Goal: Information Seeking & Learning: Learn about a topic

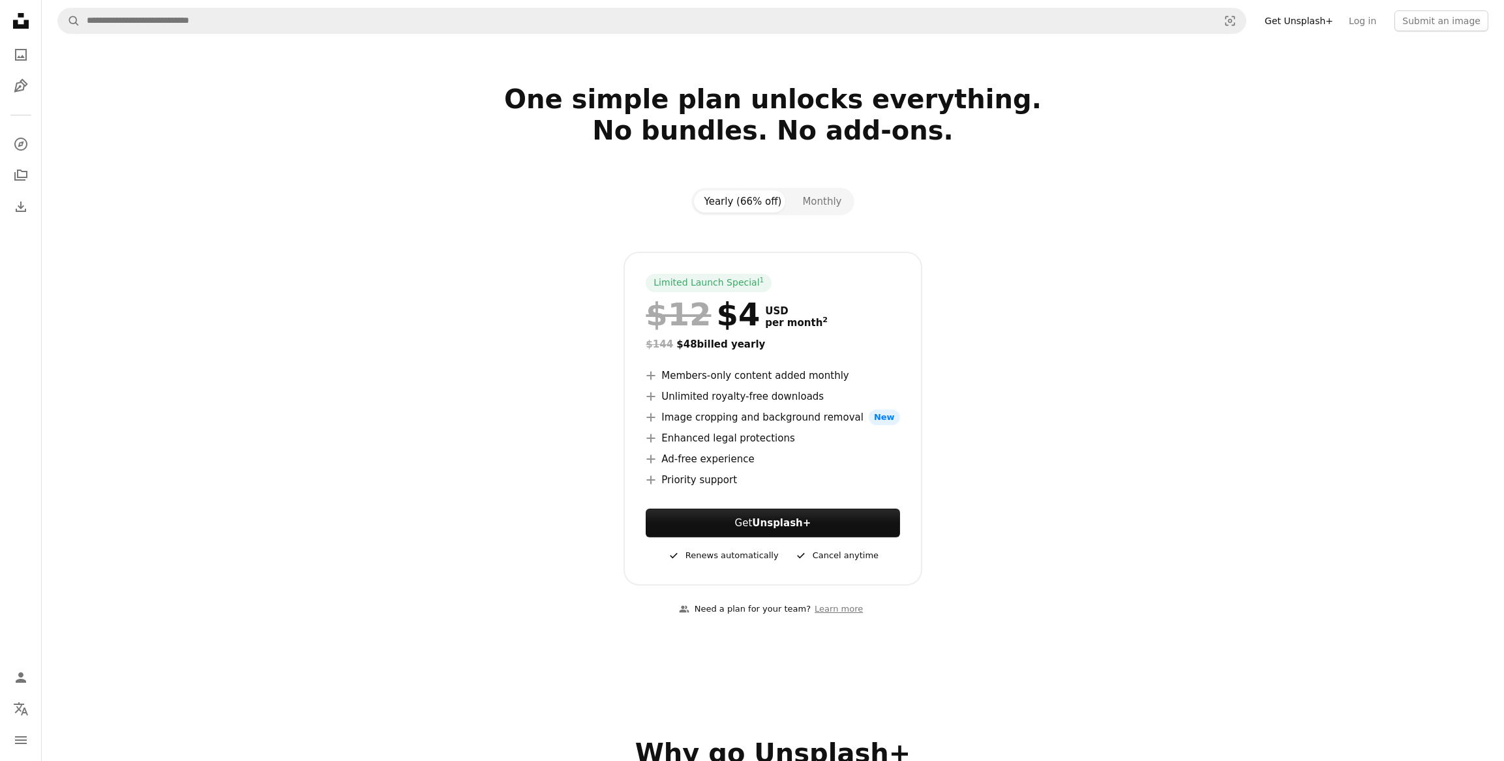
click at [23, 16] on icon at bounding box center [21, 21] width 16 height 16
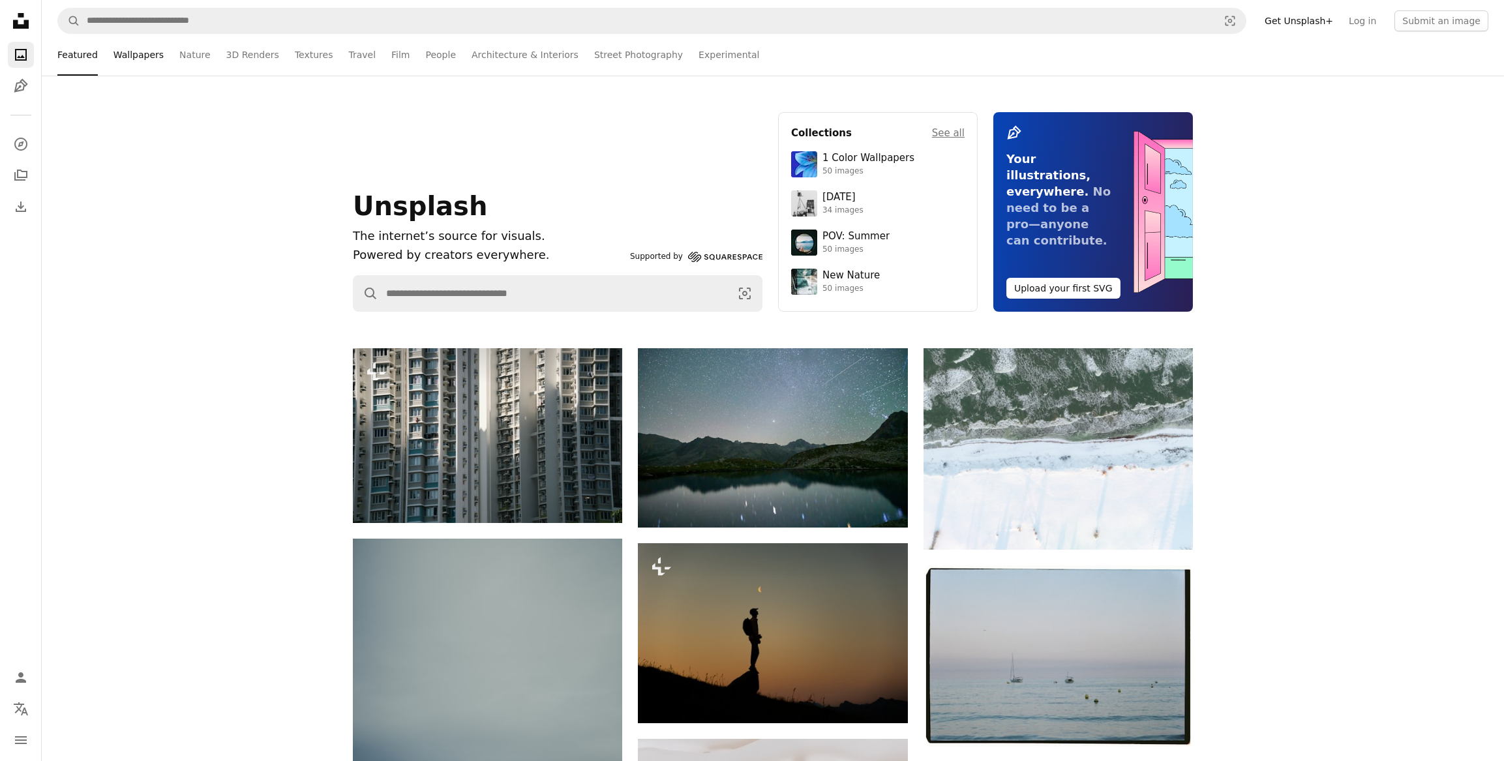
click at [137, 57] on link "Wallpapers" at bounding box center [138, 55] width 50 height 42
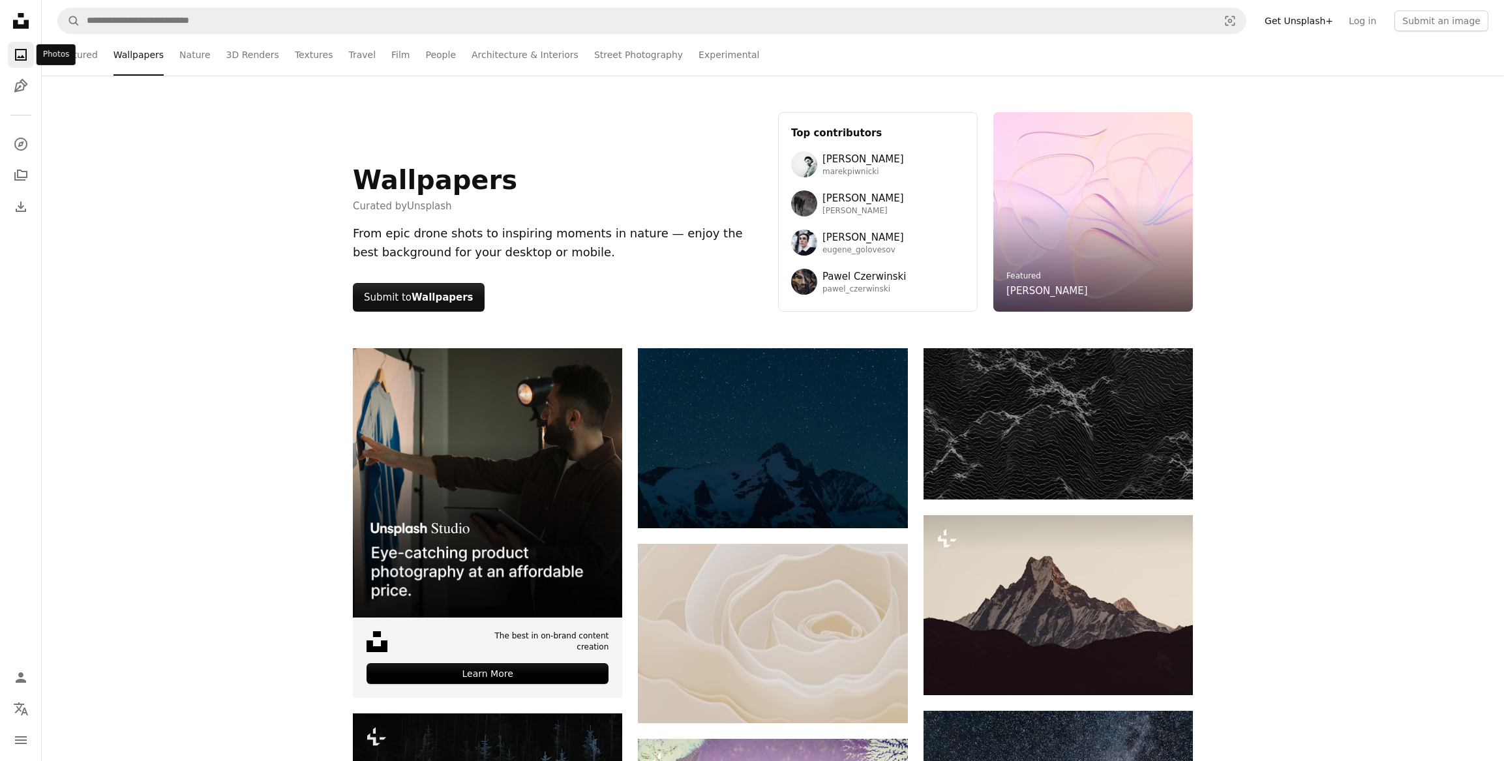
click at [14, 57] on icon "A photo" at bounding box center [21, 55] width 16 height 16
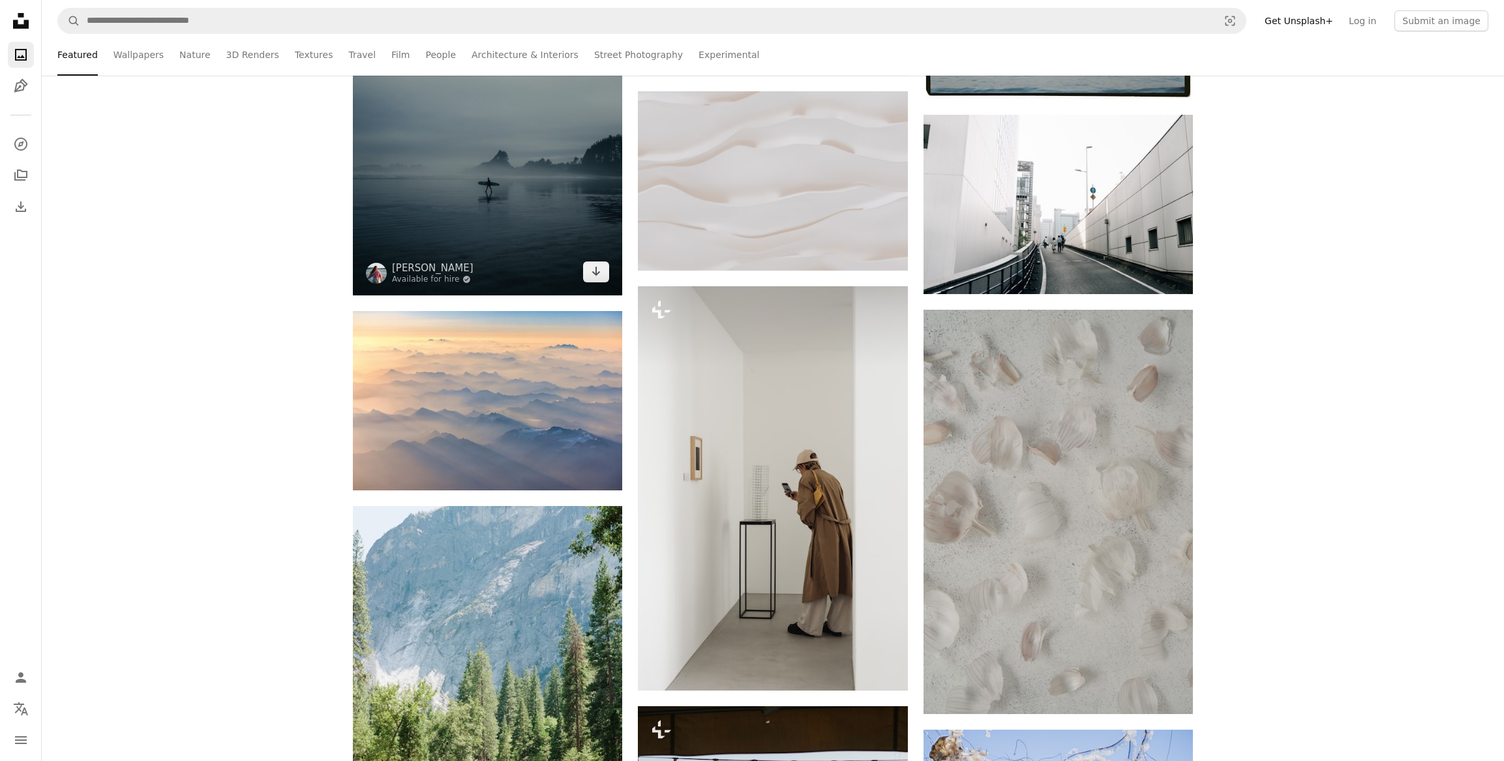
scroll to position [830, 0]
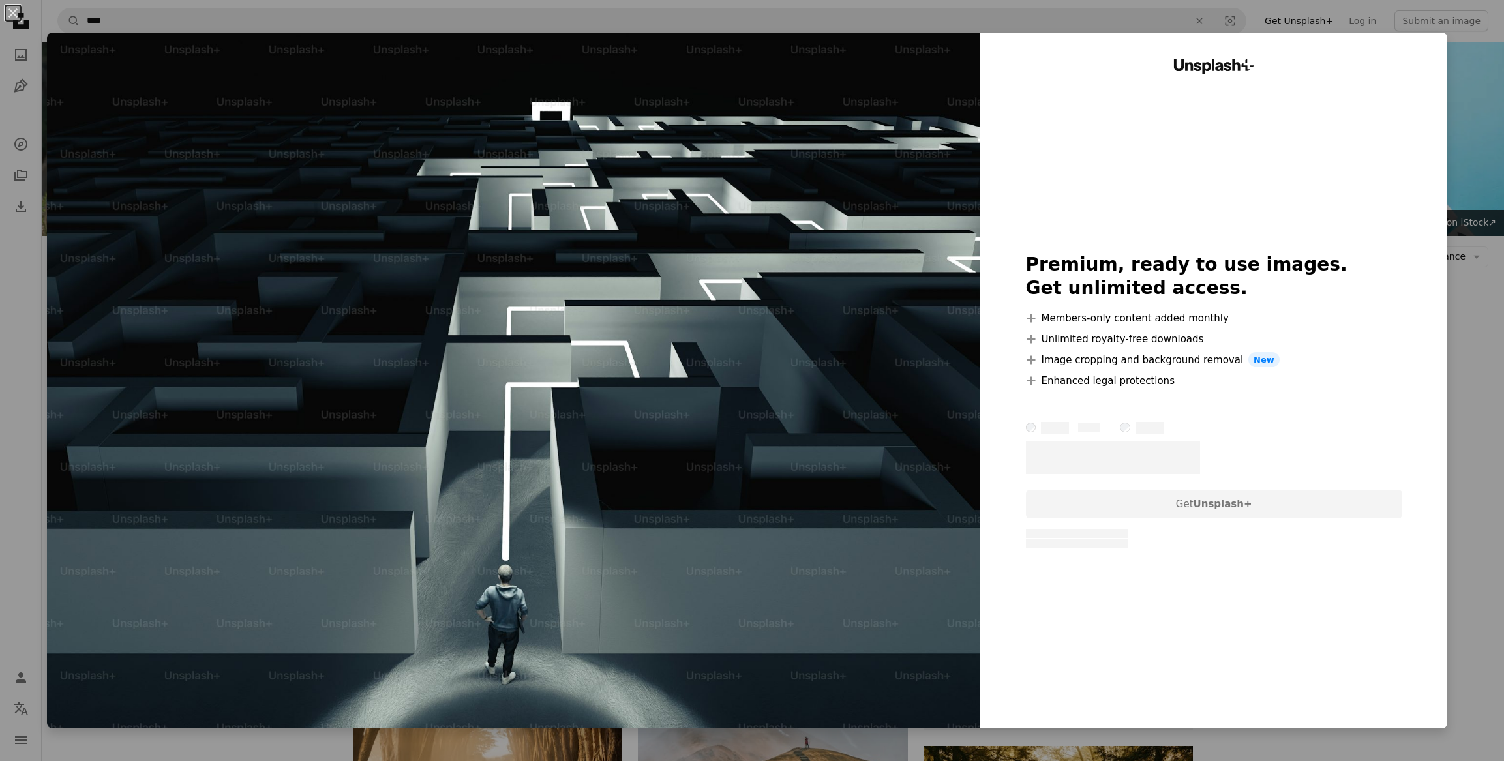
scroll to position [2193, 0]
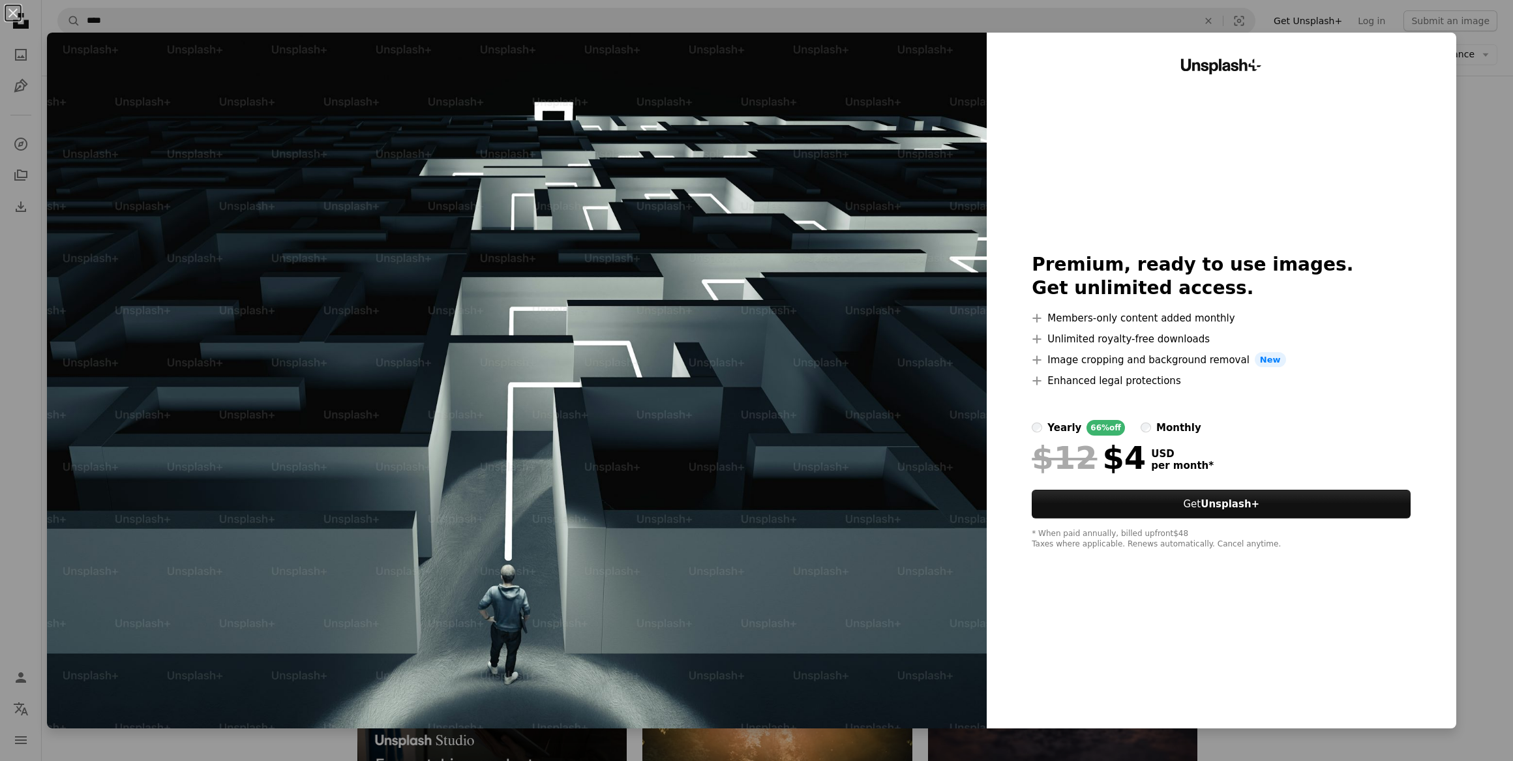
click at [1491, 178] on div "An X shape Unsplash+ Premium, ready to use images. Get unlimited access. A plus…" at bounding box center [756, 380] width 1513 height 761
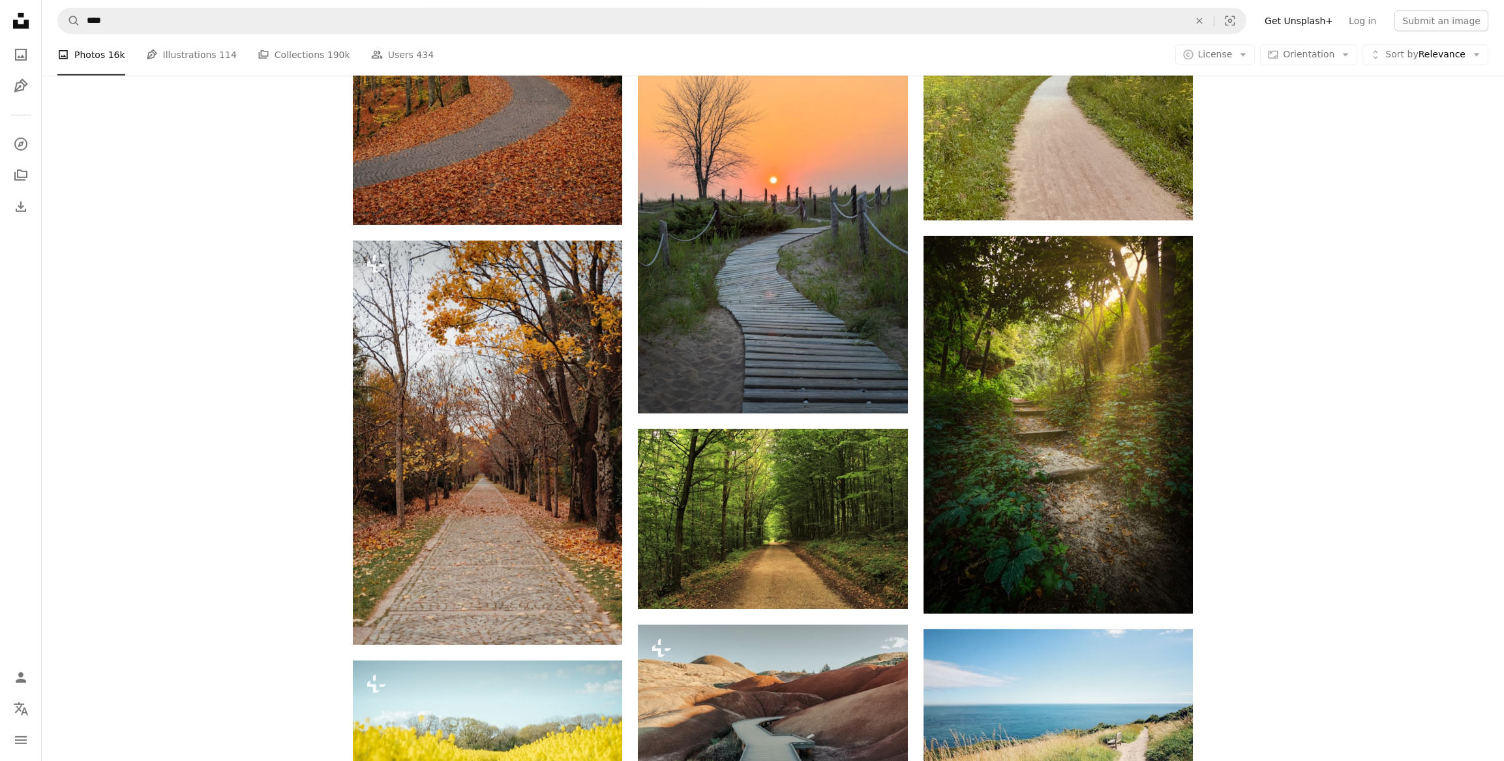
scroll to position [4328, 0]
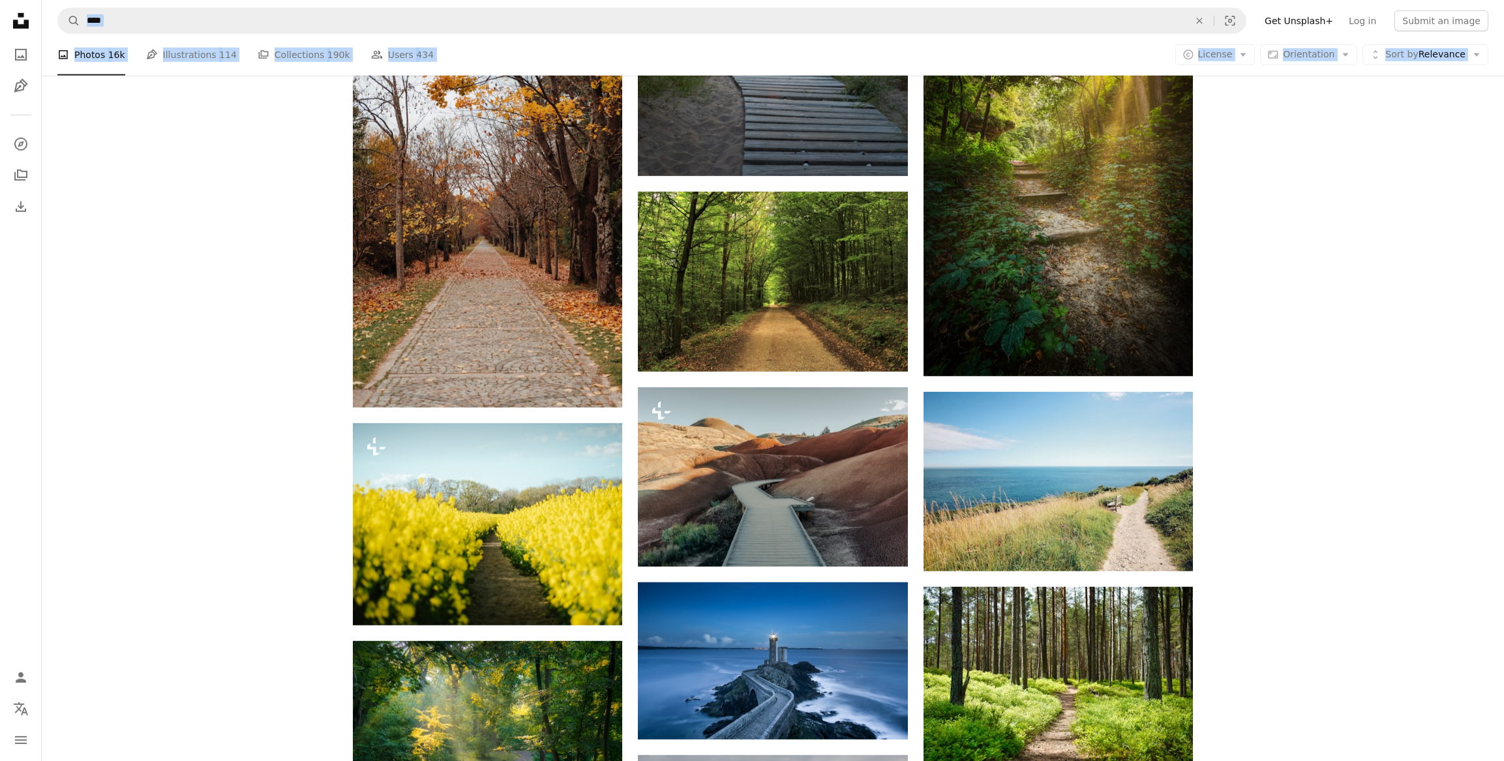
drag, startPoint x: 232, startPoint y: 37, endPoint x: -1, endPoint y: 36, distance: 232.8
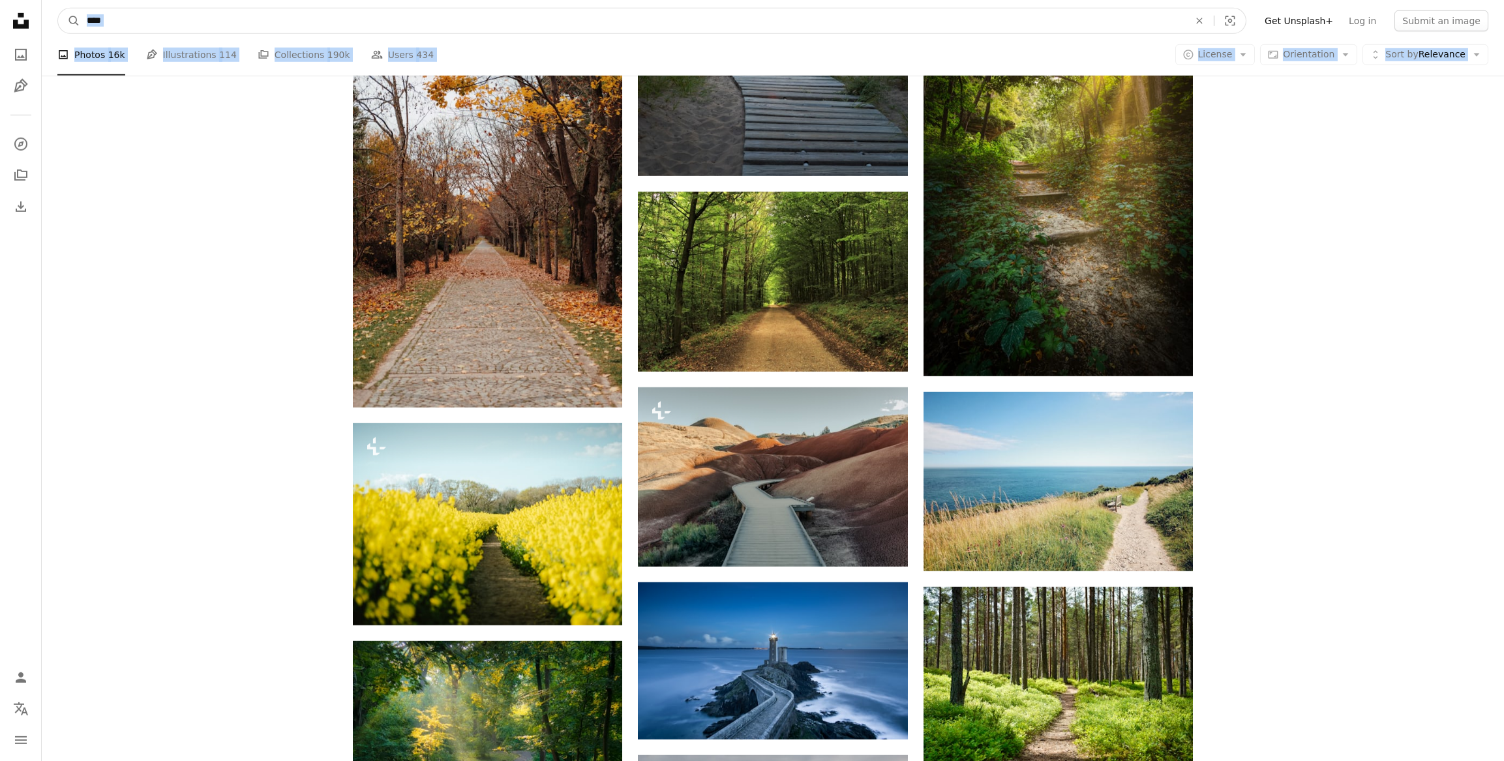
drag, startPoint x: -1, startPoint y: 36, endPoint x: 135, endPoint y: 30, distance: 136.4
click at [135, 30] on input "****" at bounding box center [632, 20] width 1105 height 25
click at [110, 21] on input "****" at bounding box center [632, 20] width 1105 height 25
drag, startPoint x: 115, startPoint y: 22, endPoint x: 22, endPoint y: 4, distance: 94.9
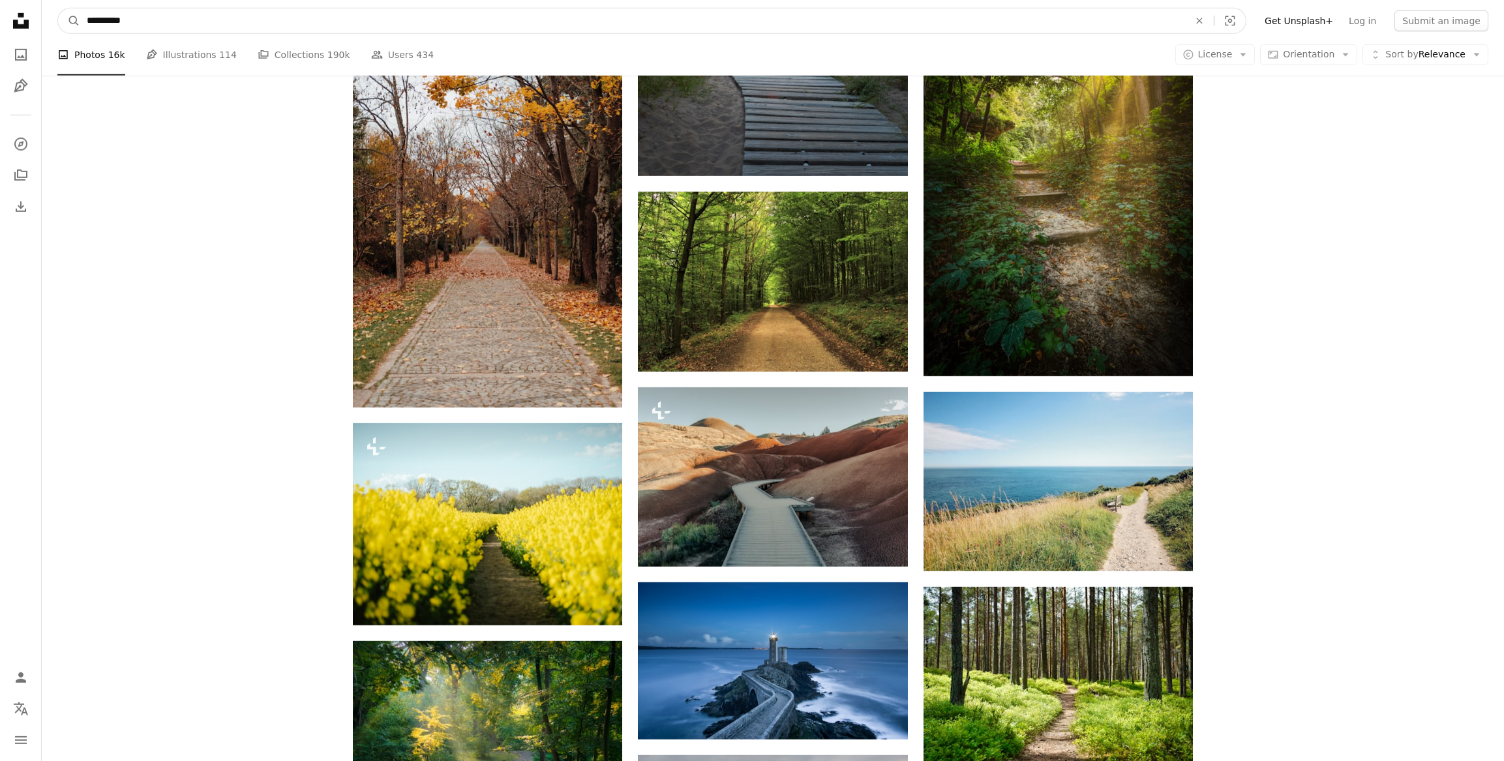
type input "**********"
click button "A magnifying glass" at bounding box center [69, 20] width 22 height 25
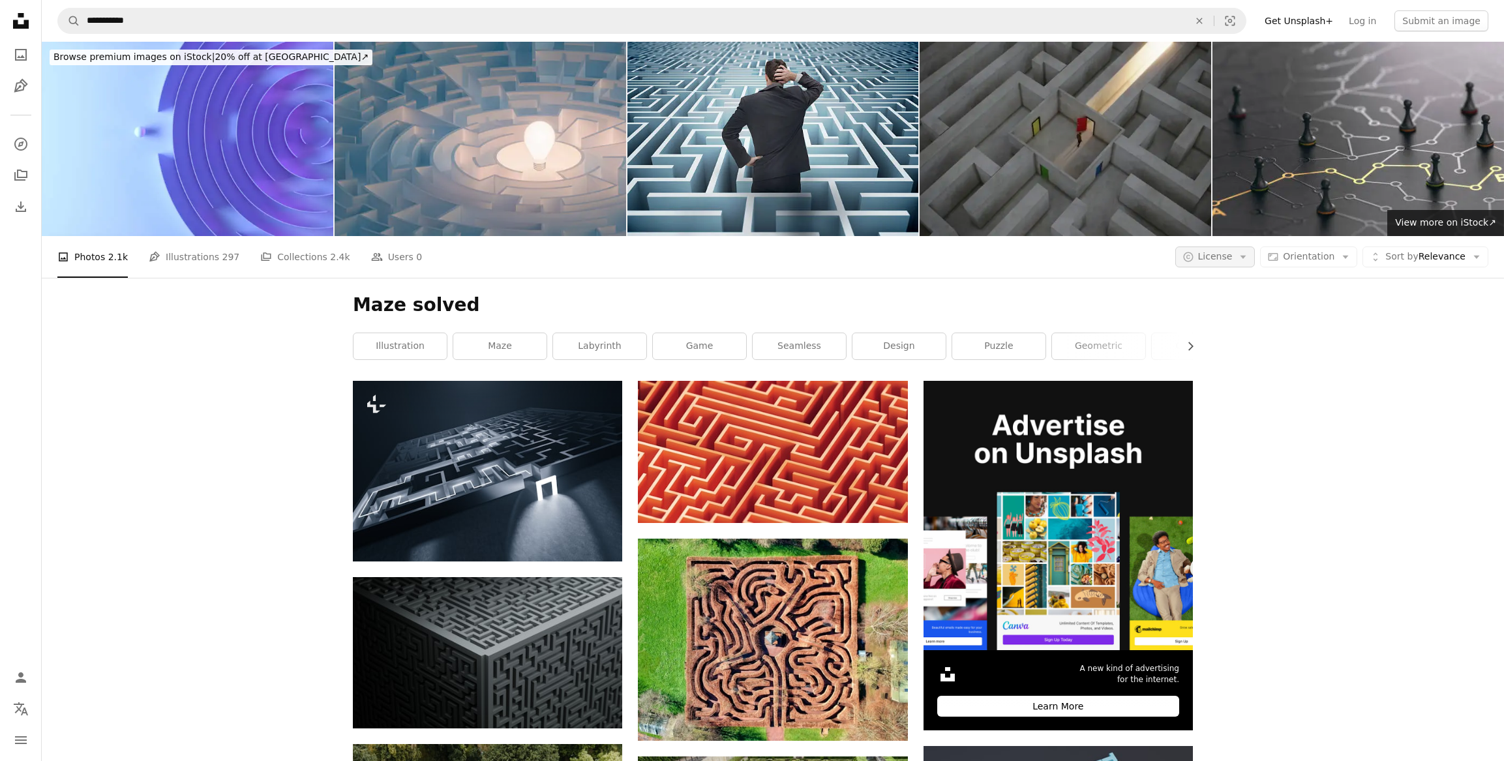
click at [1227, 263] on span "License" at bounding box center [1215, 256] width 35 height 13
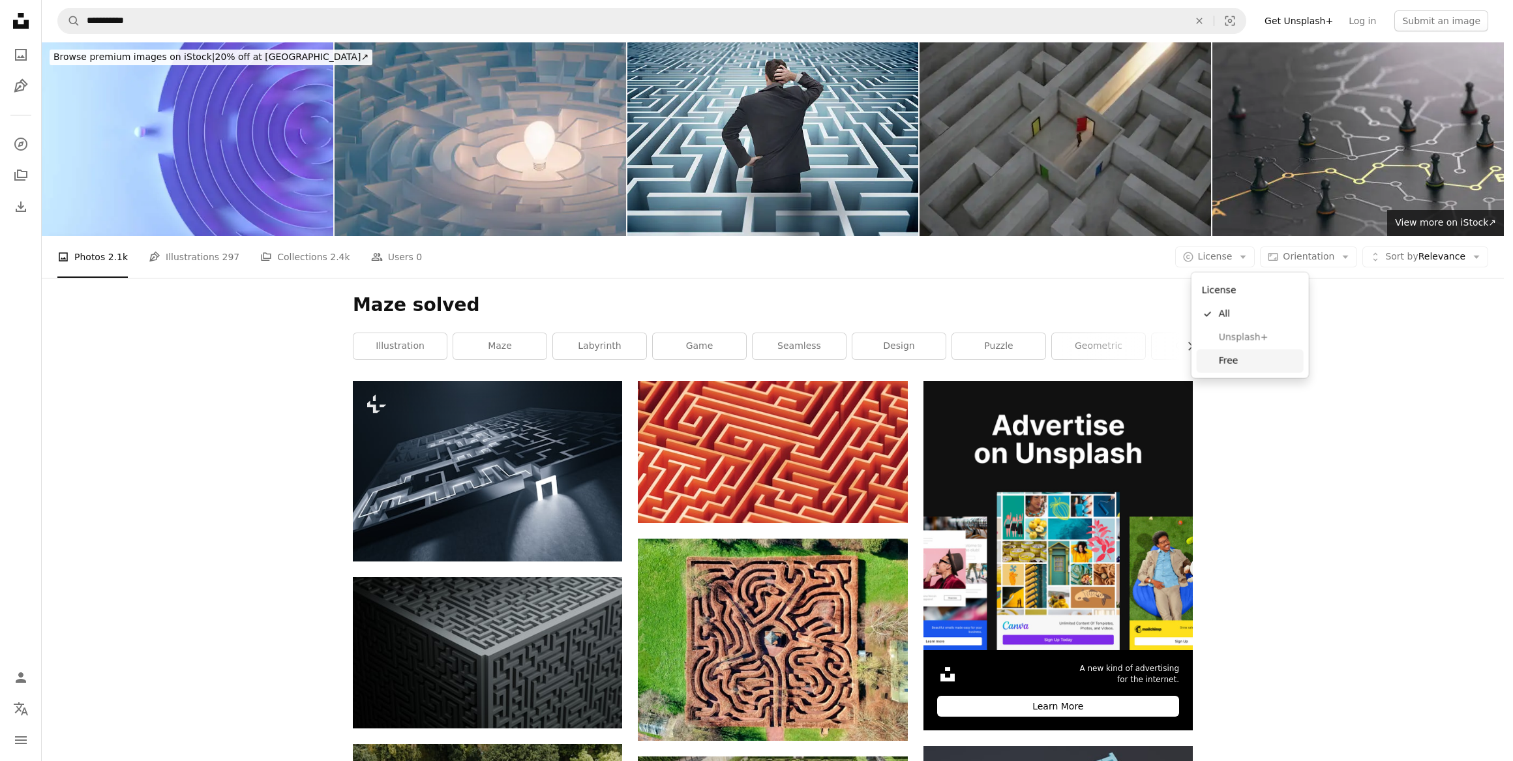
click at [1225, 363] on span "Free" at bounding box center [1259, 361] width 80 height 13
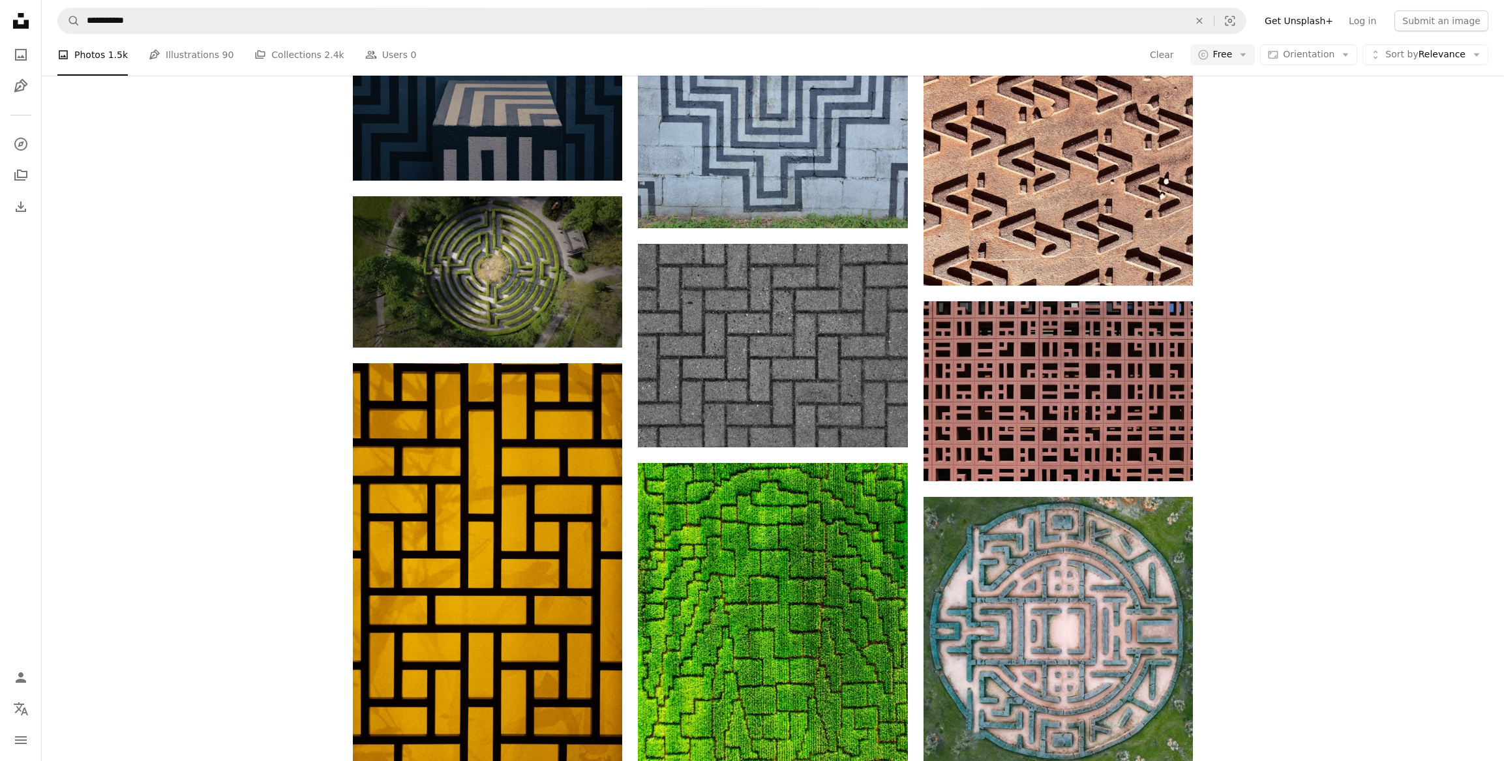
scroll to position [948, 0]
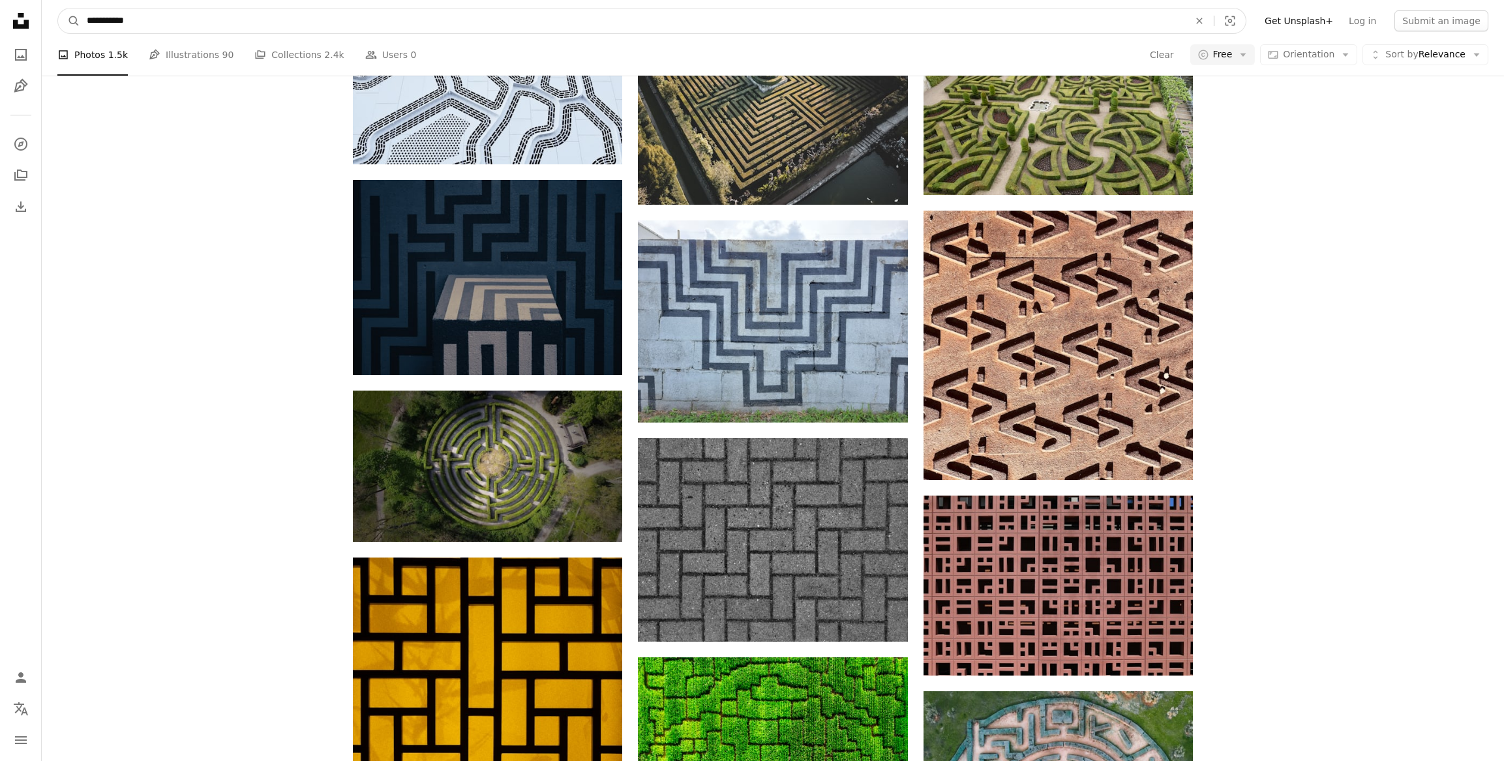
drag, startPoint x: 187, startPoint y: 20, endPoint x: 106, endPoint y: 37, distance: 83.3
click at [106, 37] on nav "**********" at bounding box center [773, 21] width 1462 height 42
type input "****"
click button "A magnifying glass" at bounding box center [69, 20] width 22 height 25
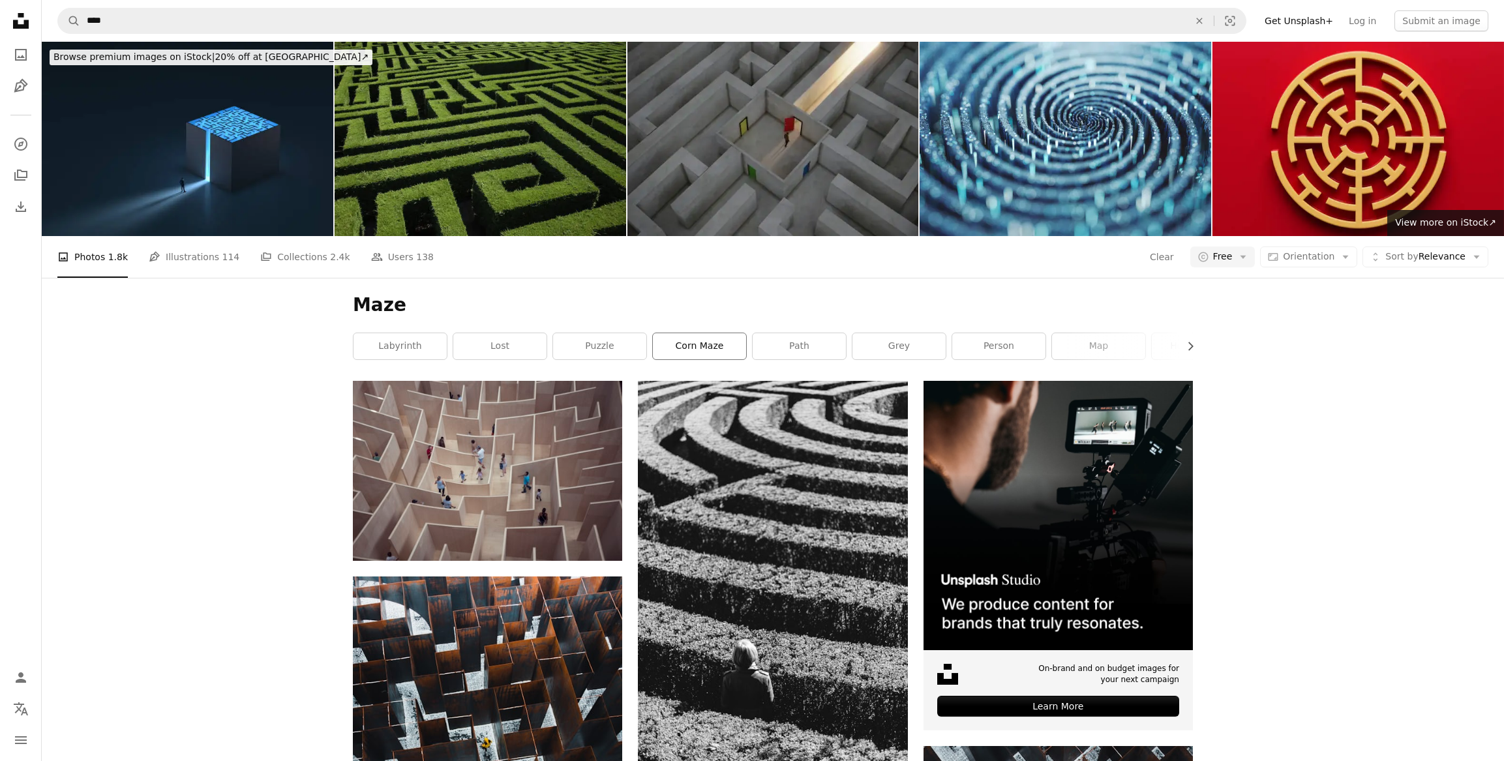
click at [665, 352] on link "corn maze" at bounding box center [699, 346] width 93 height 26
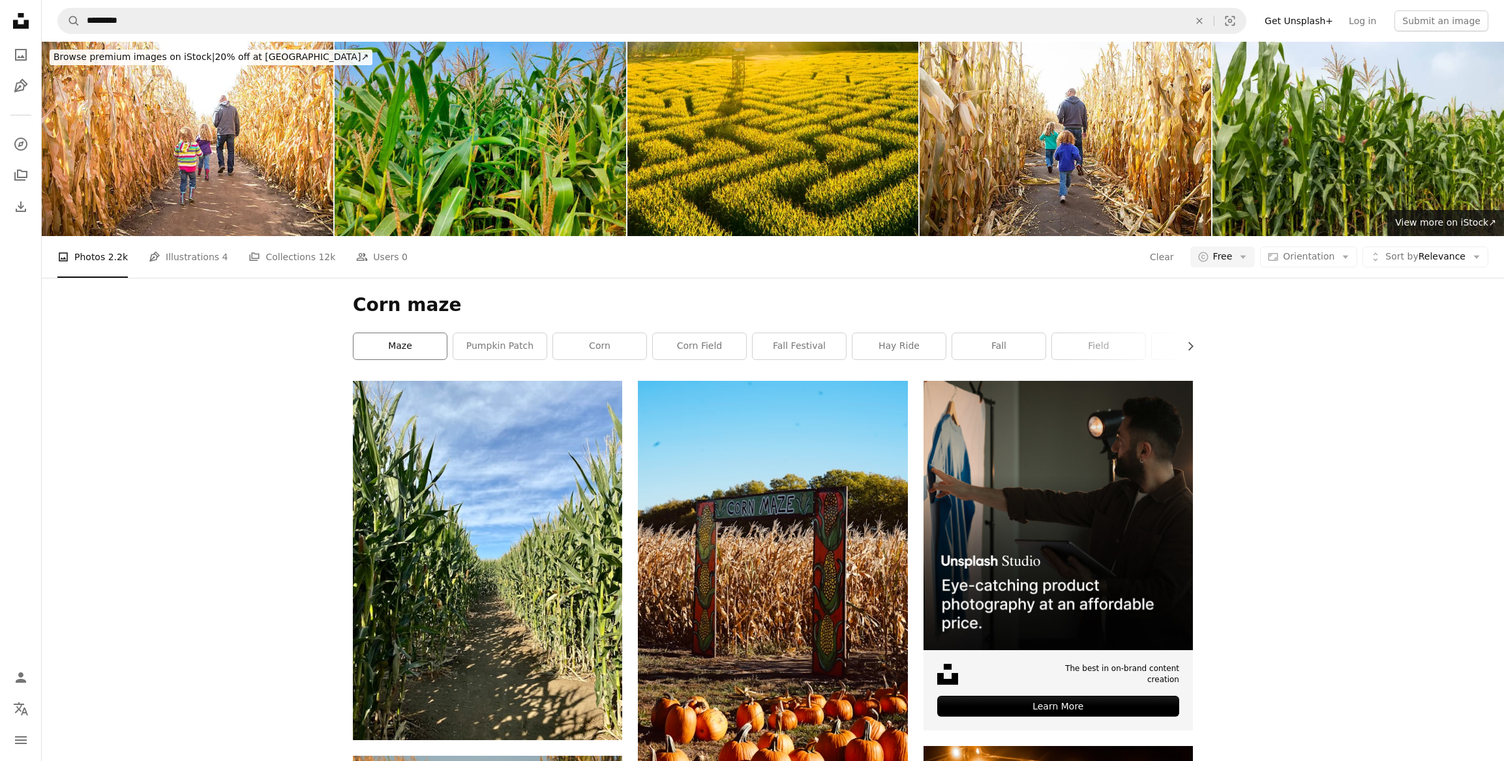
click at [400, 355] on link "maze" at bounding box center [399, 346] width 93 height 26
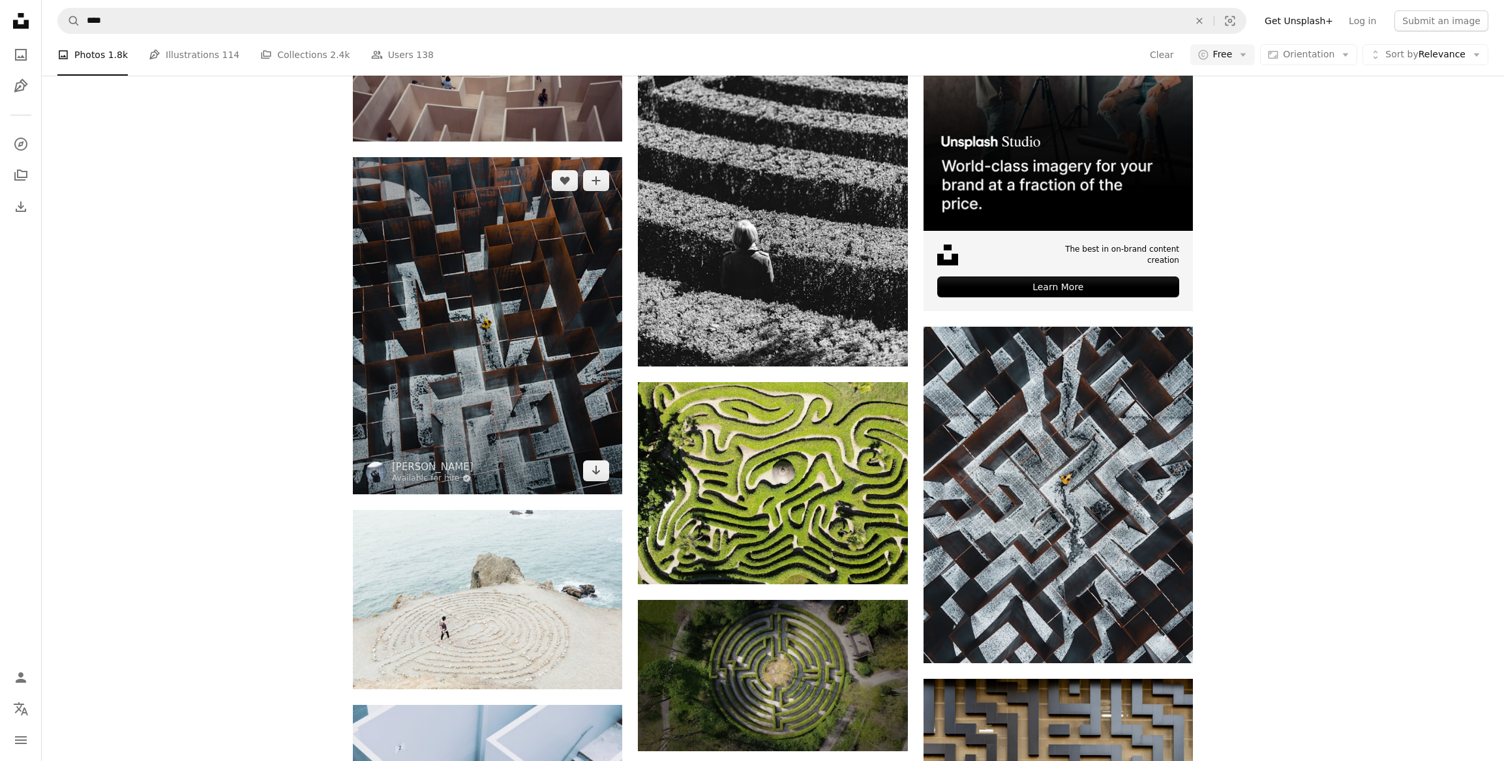
scroll to position [593, 0]
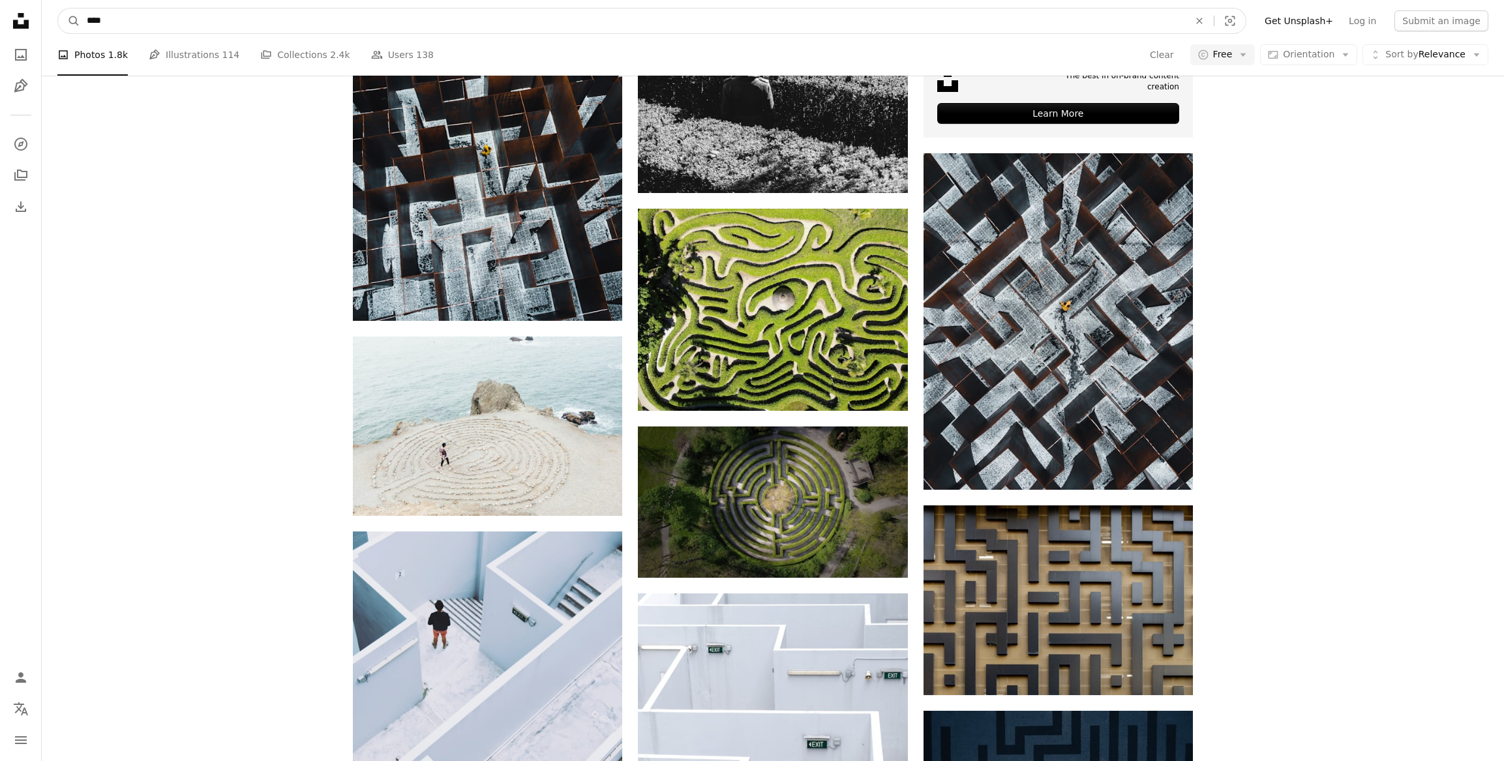
drag, startPoint x: 117, startPoint y: 22, endPoint x: 7, endPoint y: 27, distance: 110.3
type input "********"
click button "A magnifying glass" at bounding box center [69, 20] width 22 height 25
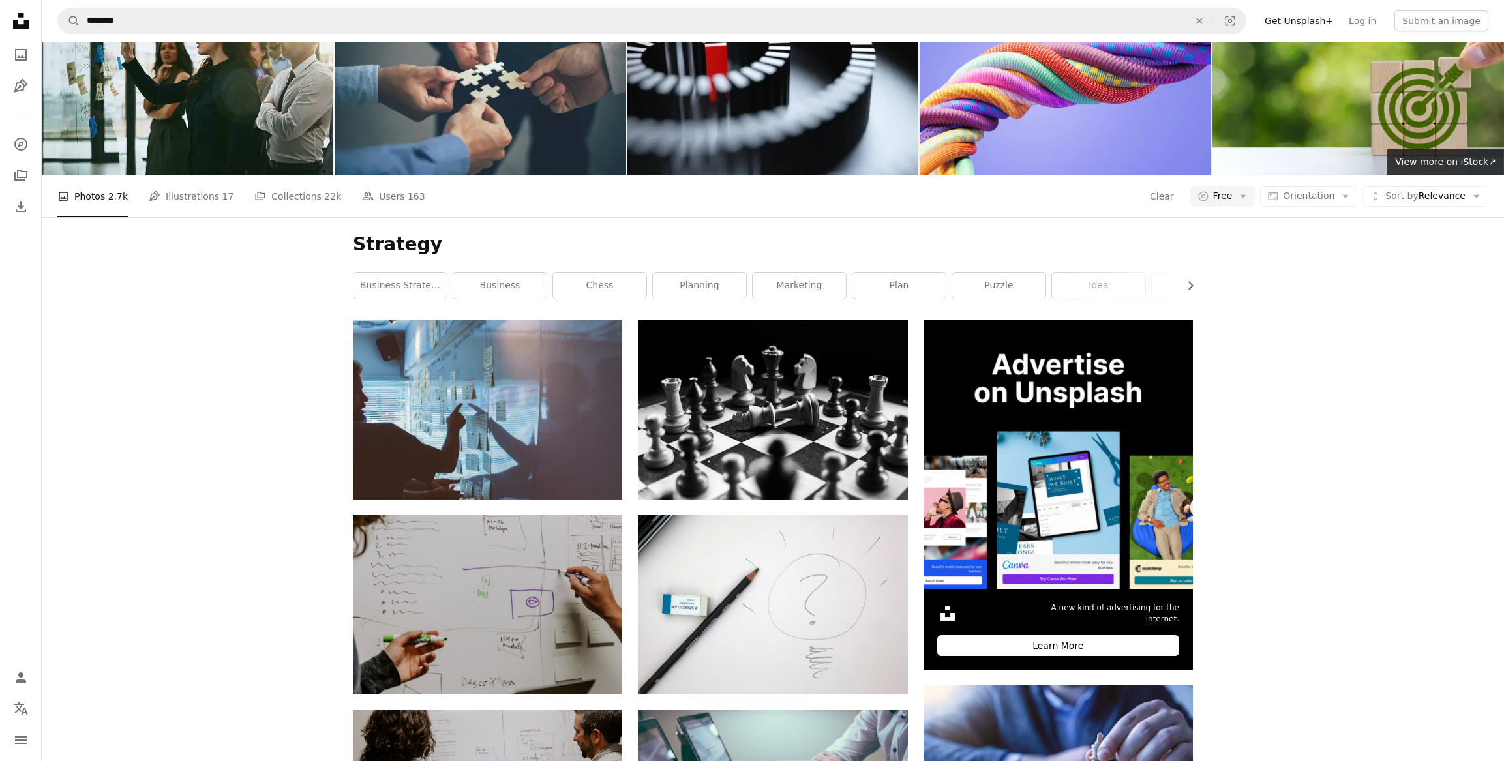
scroll to position [59, 0]
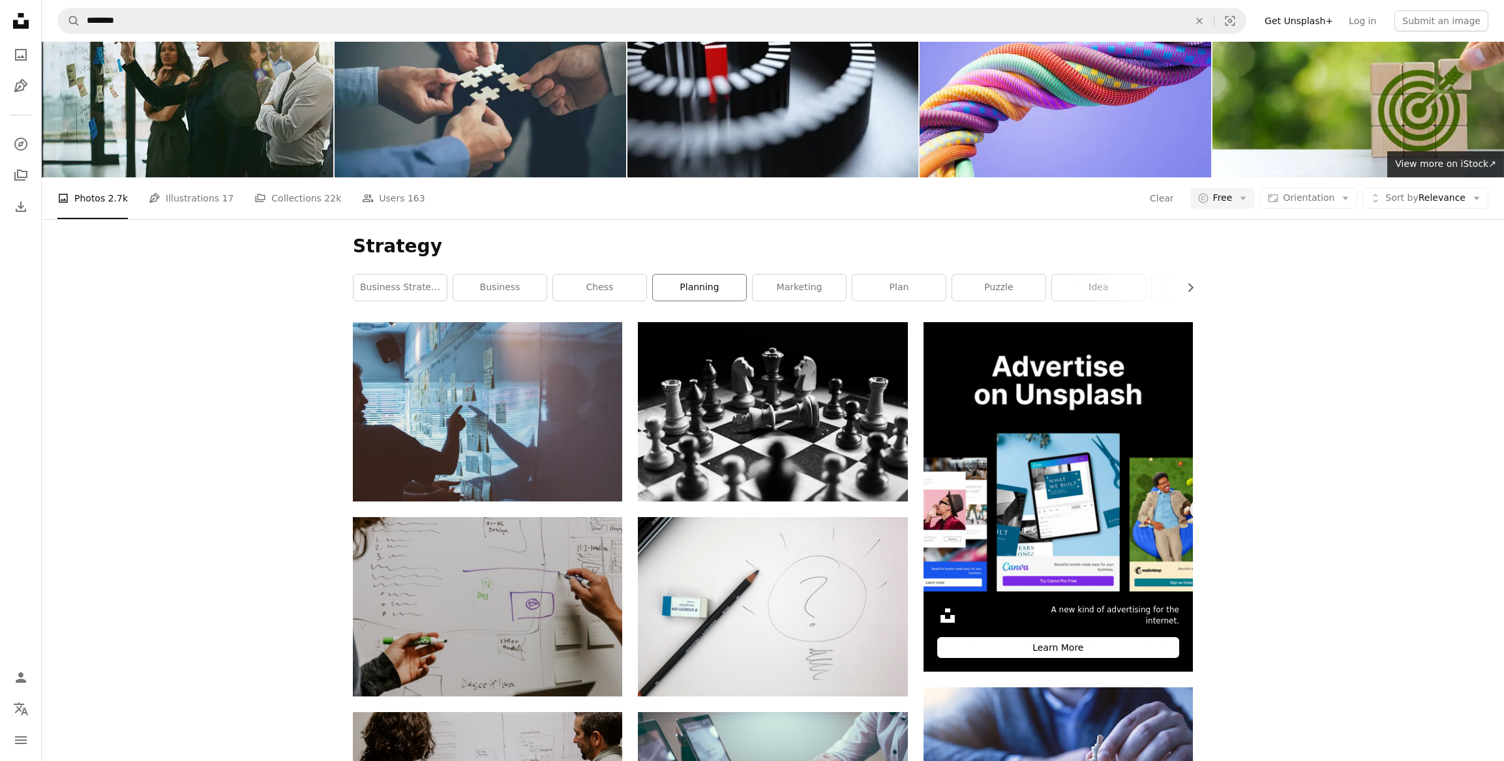
click at [696, 290] on link "planning" at bounding box center [699, 288] width 93 height 26
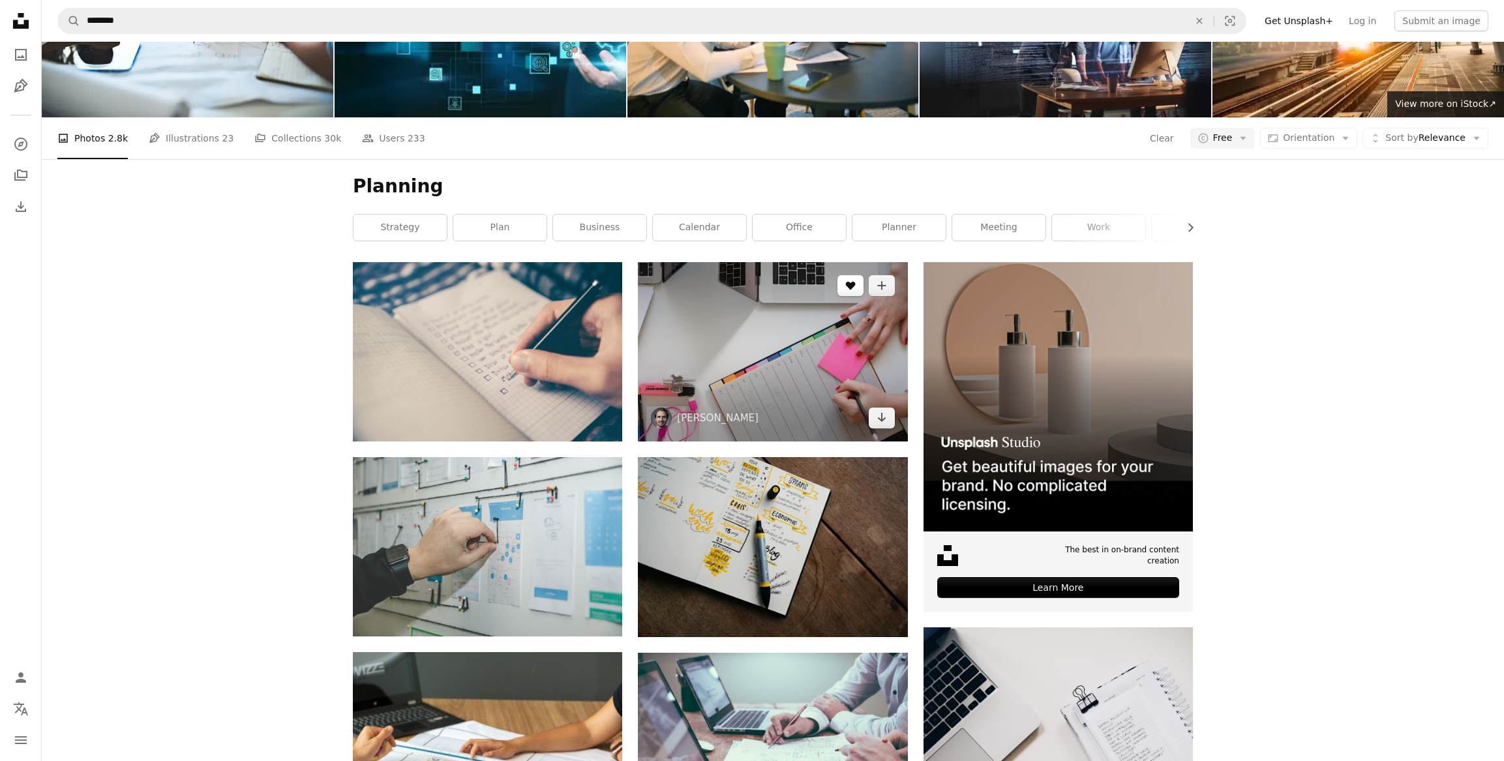
scroll to position [118, 0]
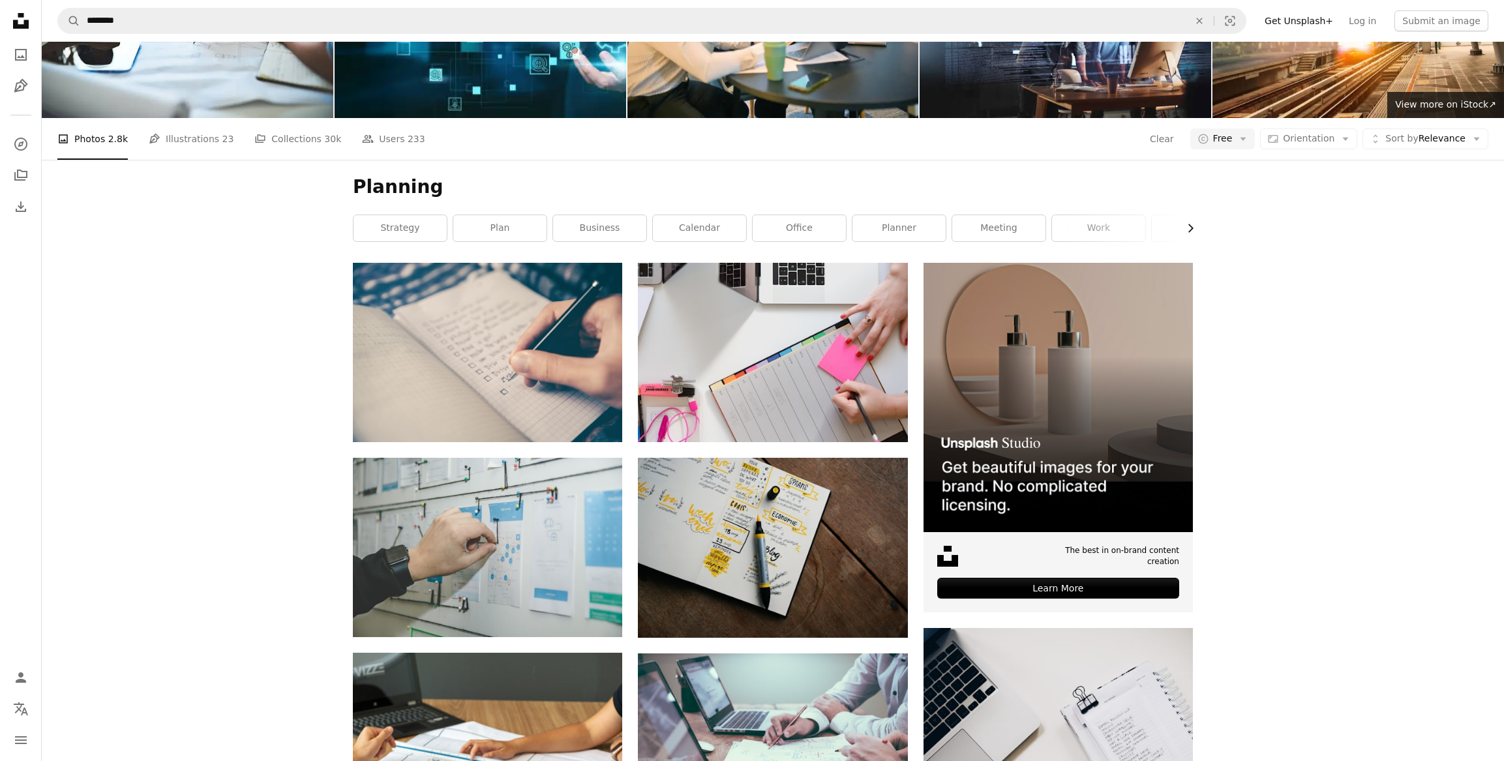
click at [1178, 225] on button "Chevron right" at bounding box center [1185, 228] width 14 height 26
click at [1182, 225] on button "Chevron right" at bounding box center [1185, 228] width 14 height 26
click at [1159, 228] on link "agenda" at bounding box center [1146, 228] width 93 height 26
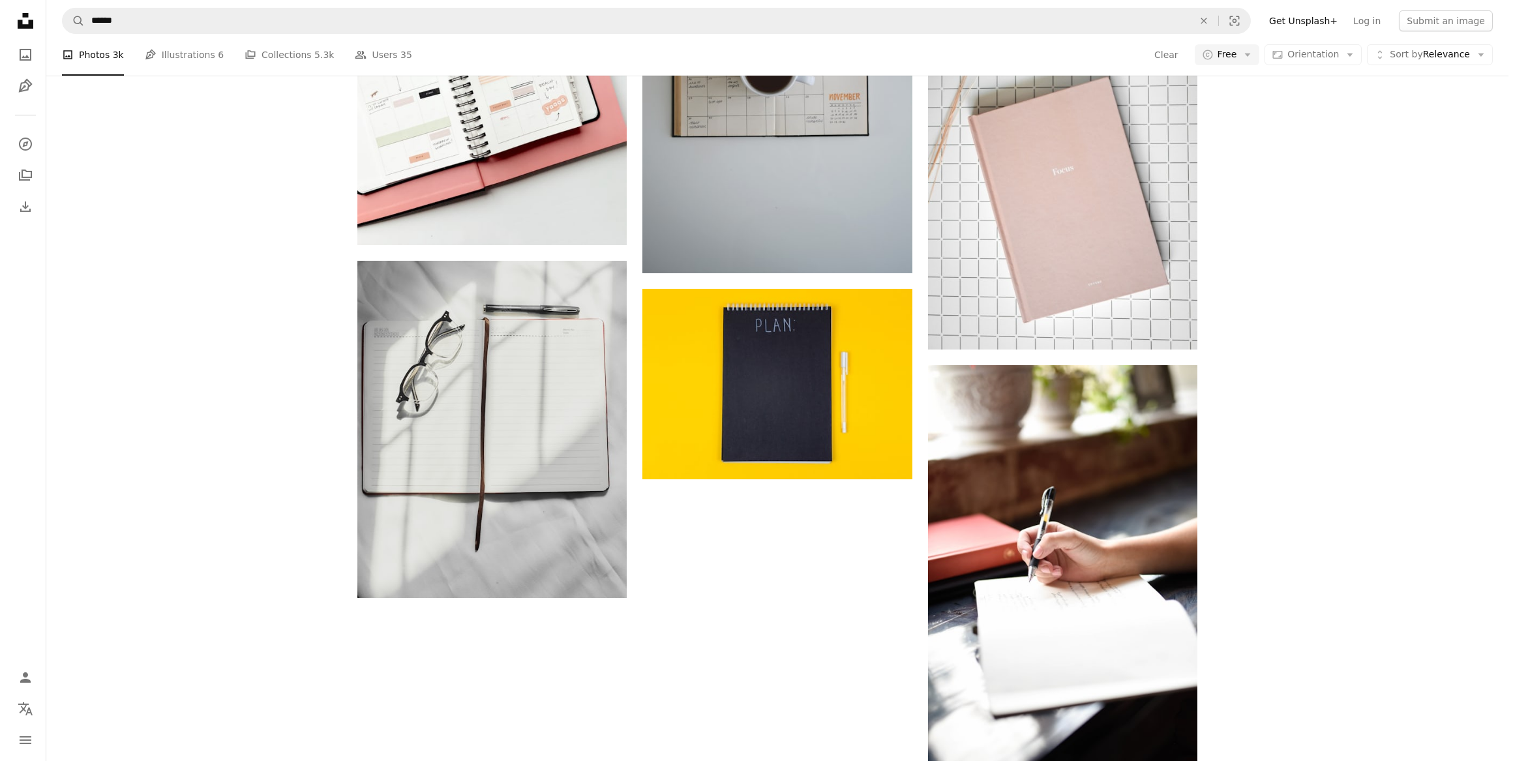
scroll to position [1778, 0]
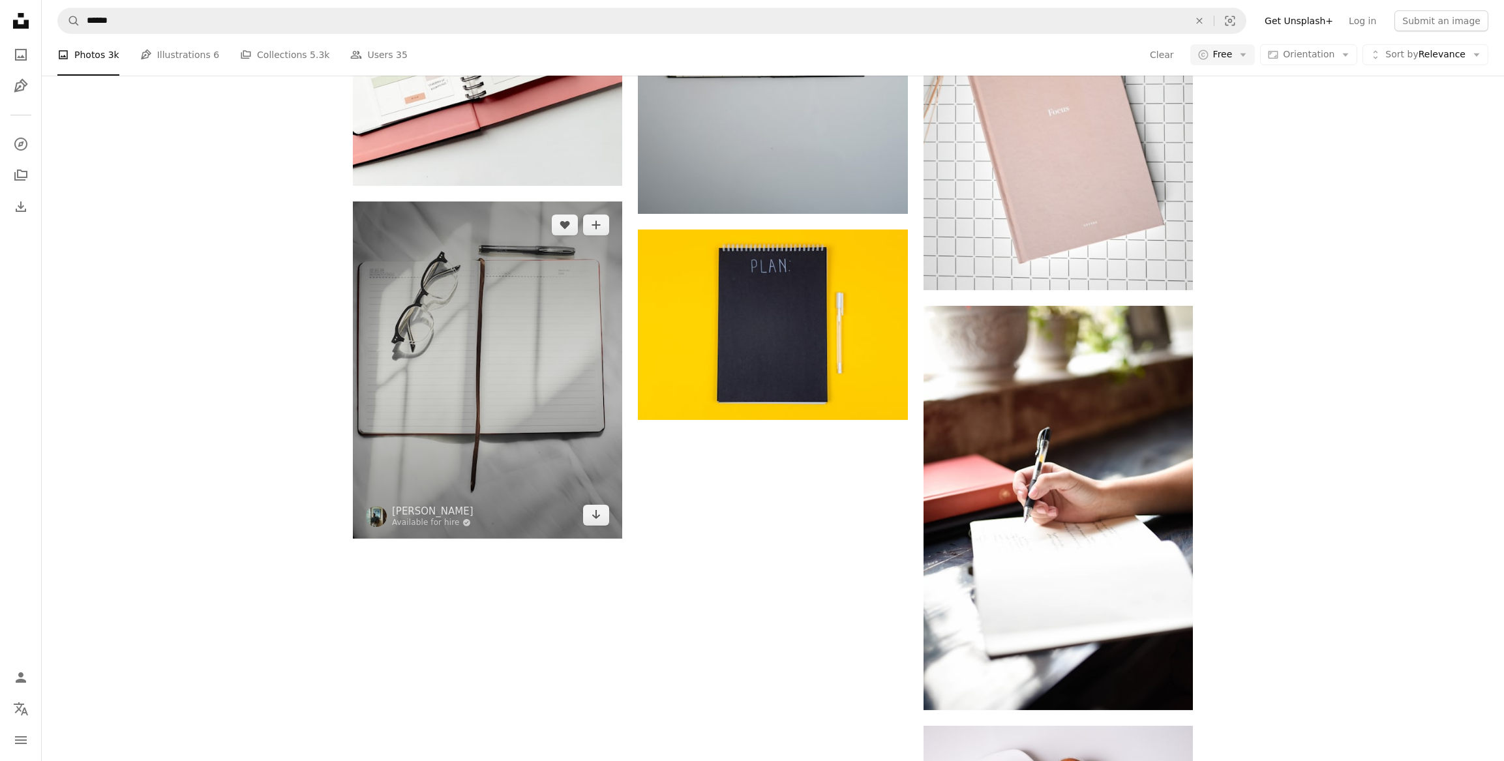
click at [482, 463] on img at bounding box center [487, 370] width 269 height 337
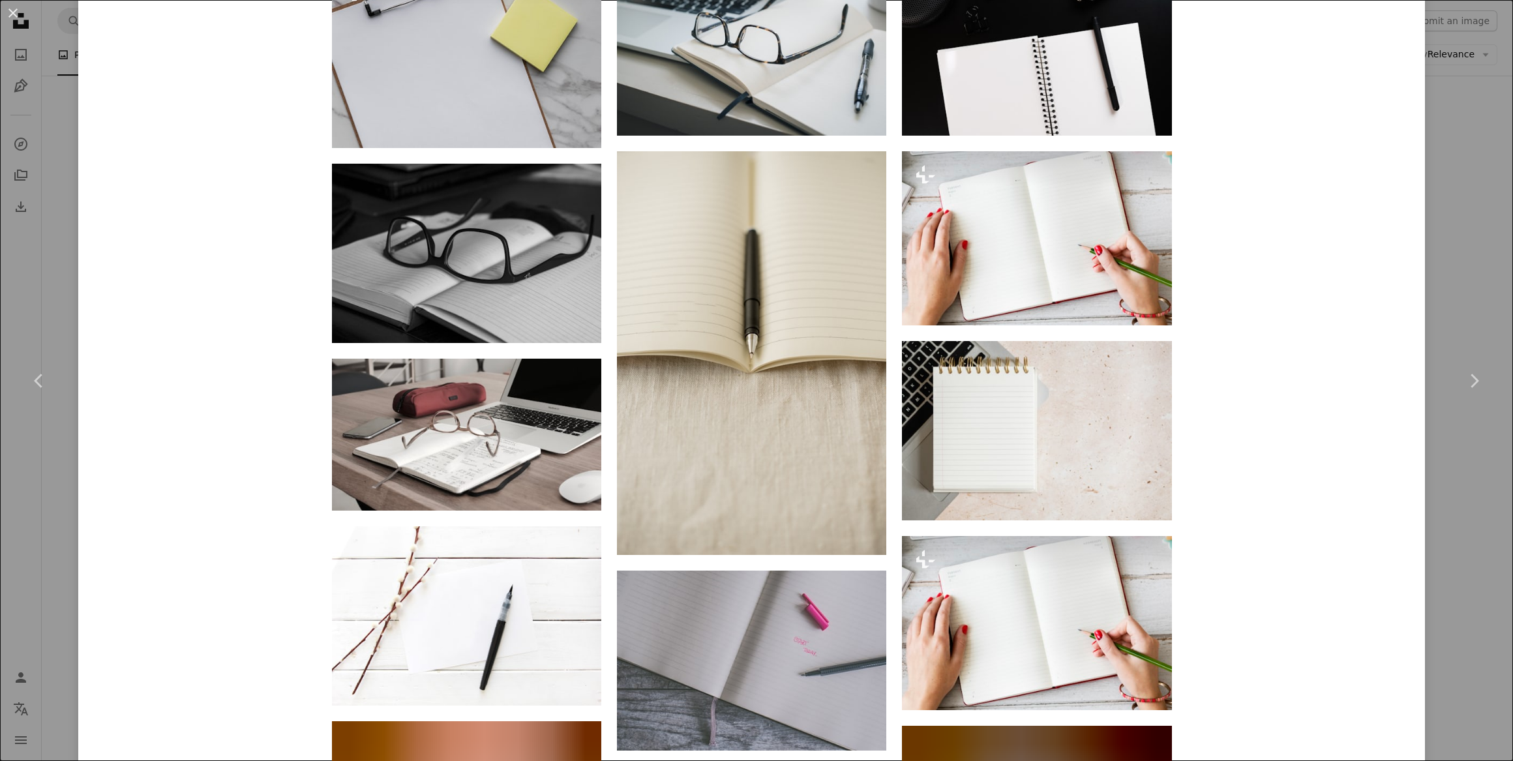
scroll to position [5099, 0]
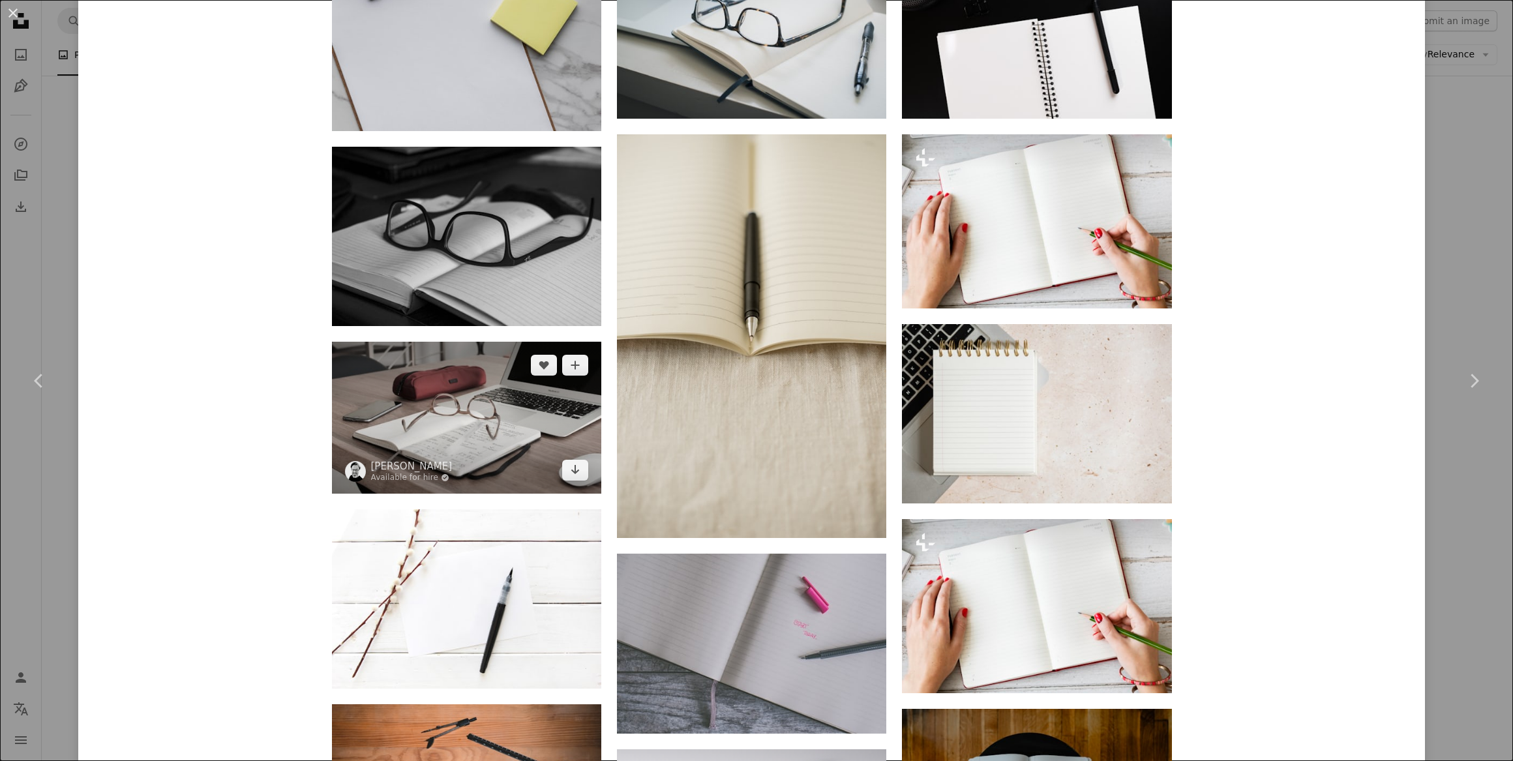
click at [537, 445] on img at bounding box center [466, 417] width 269 height 151
